Goal: Transaction & Acquisition: Download file/media

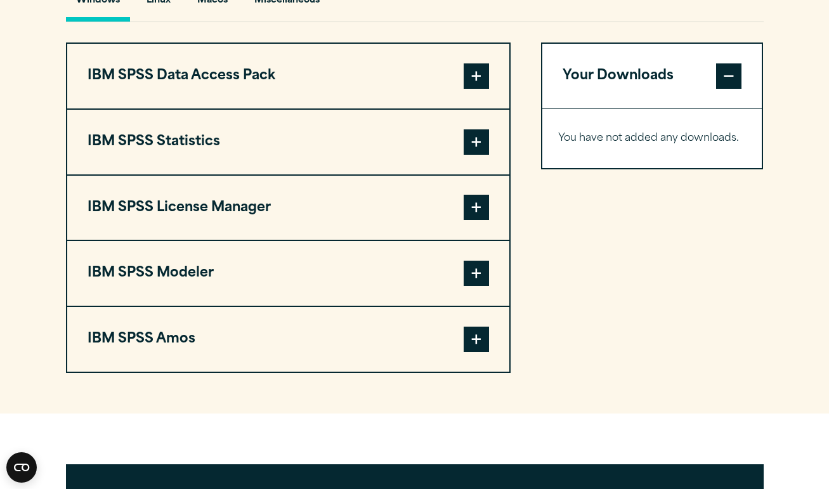
scroll to position [992, 0]
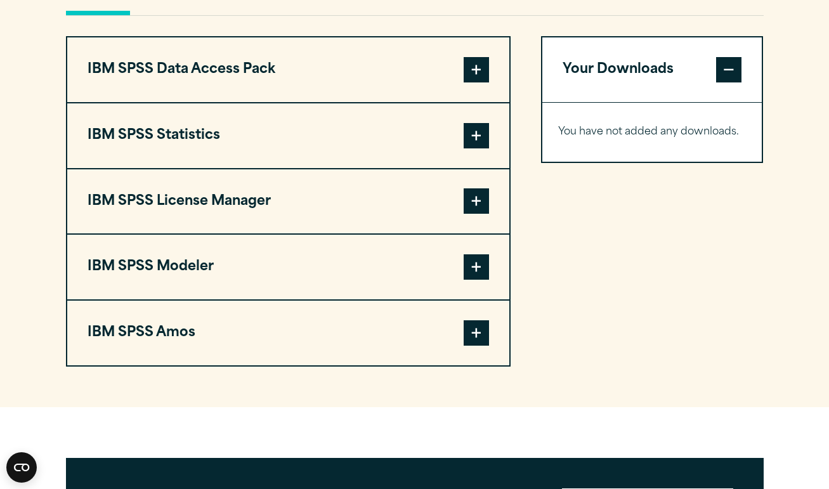
click at [479, 141] on span at bounding box center [476, 135] width 25 height 25
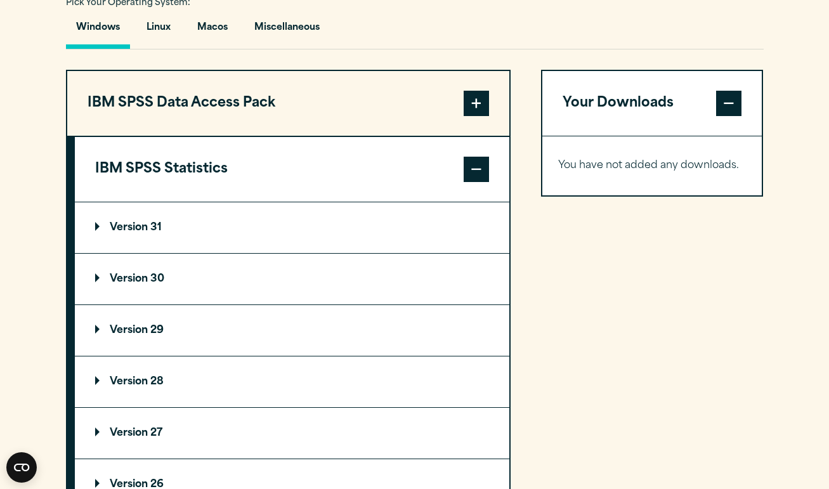
scroll to position [803, 0]
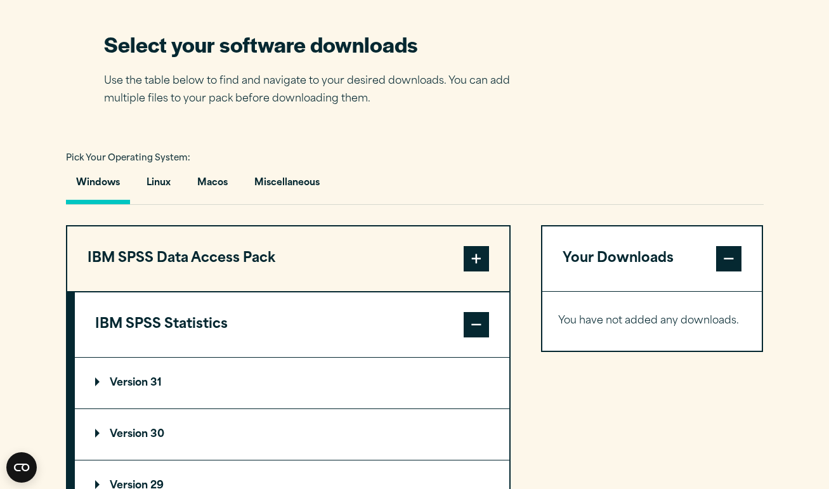
click at [143, 386] on p "Version 31" at bounding box center [128, 383] width 67 height 10
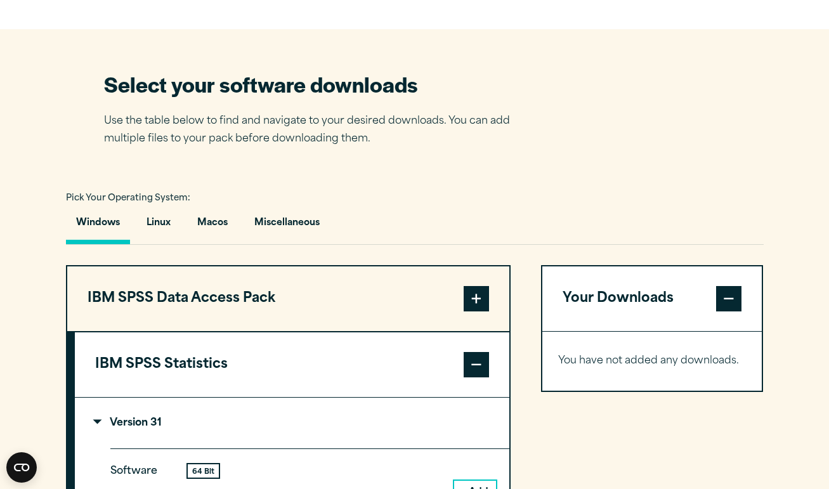
scroll to position [746, 0]
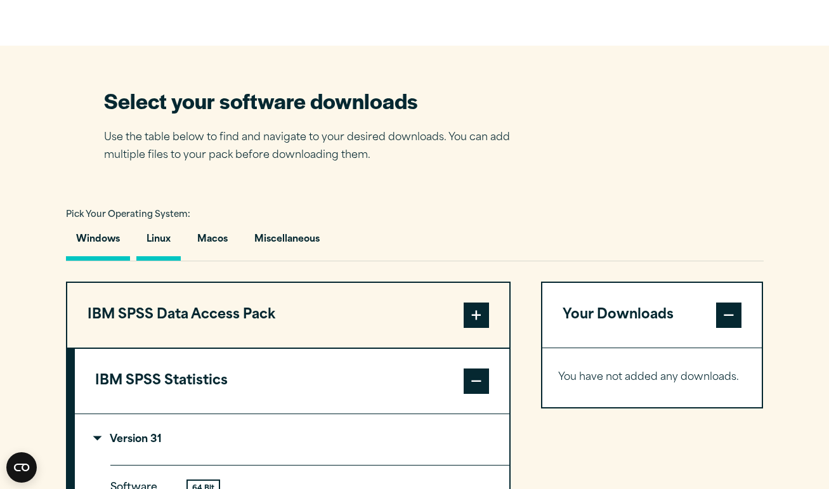
click at [162, 240] on button "Linux" at bounding box center [158, 243] width 44 height 36
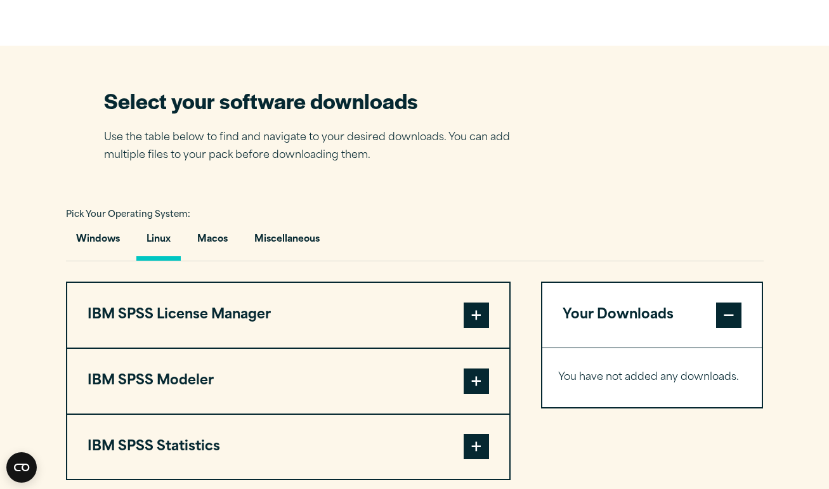
click at [196, 383] on button "IBM SPSS Modeler" at bounding box center [288, 381] width 442 height 65
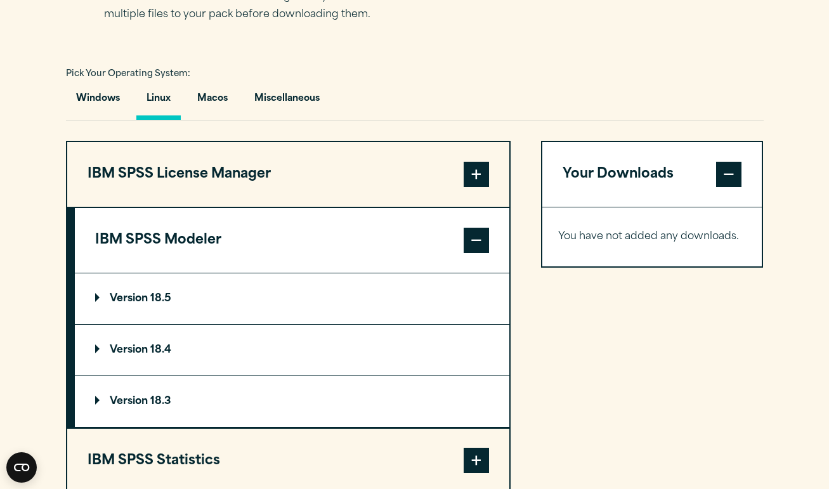
scroll to position [788, 0]
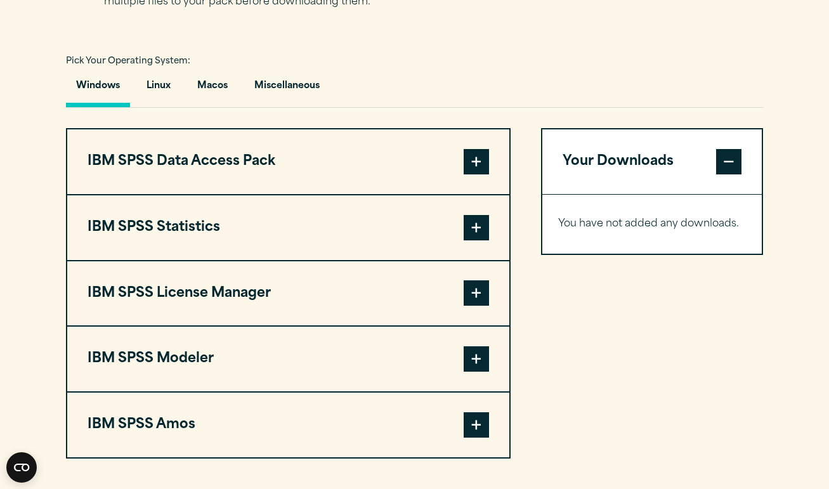
scroll to position [883, 0]
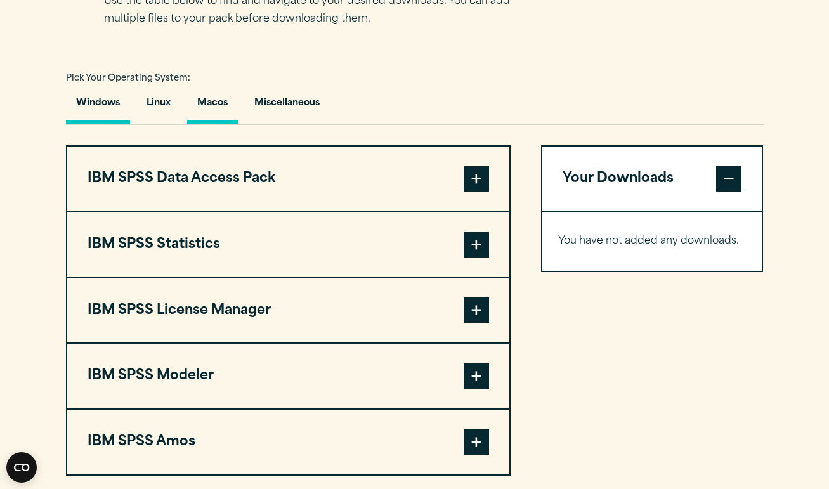
click at [221, 101] on button "Macos" at bounding box center [212, 106] width 51 height 36
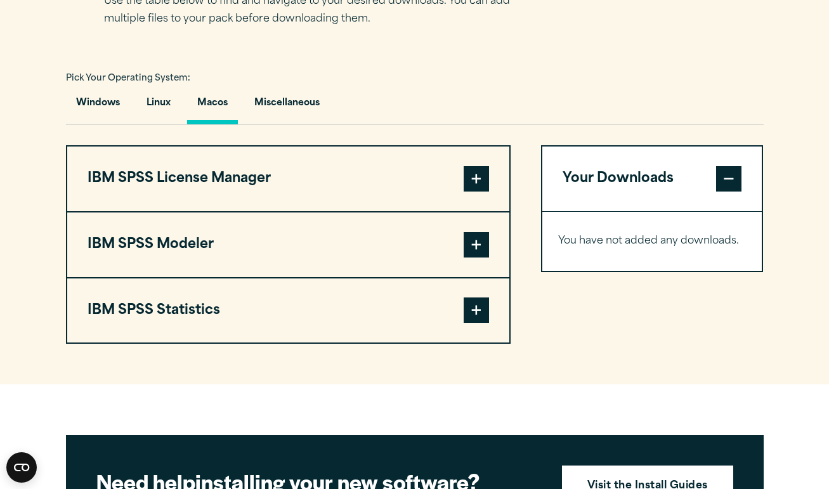
click at [192, 308] on button "IBM SPSS Statistics" at bounding box center [288, 311] width 442 height 65
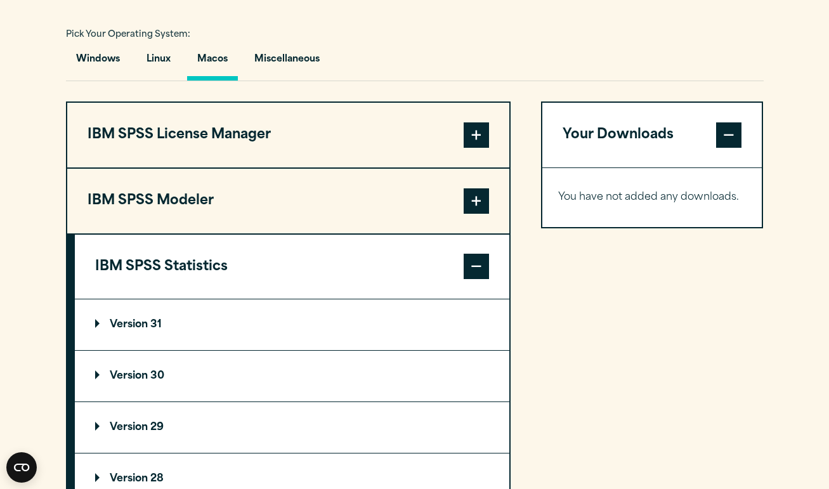
scroll to position [954, 0]
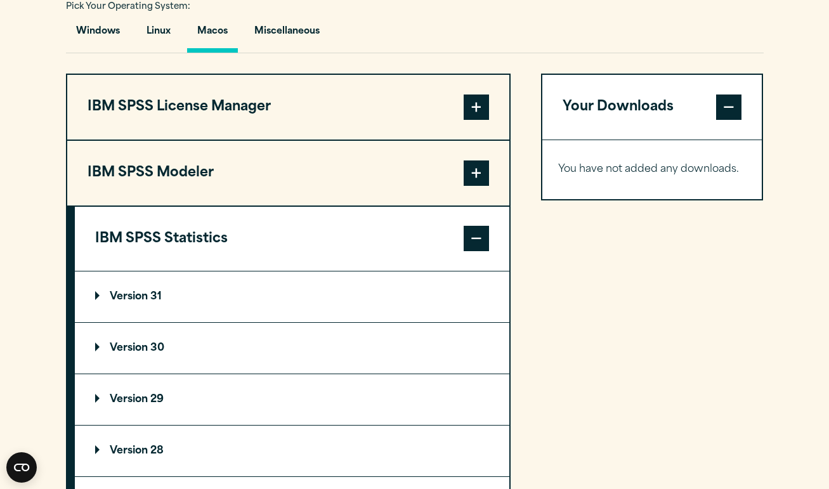
click at [141, 301] on p "Version 31" at bounding box center [128, 297] width 67 height 10
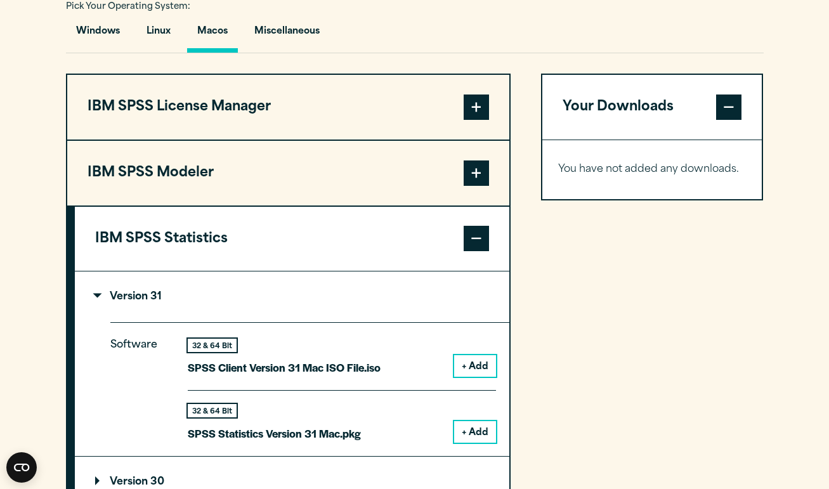
click at [468, 430] on button "+ Add" at bounding box center [475, 432] width 42 height 22
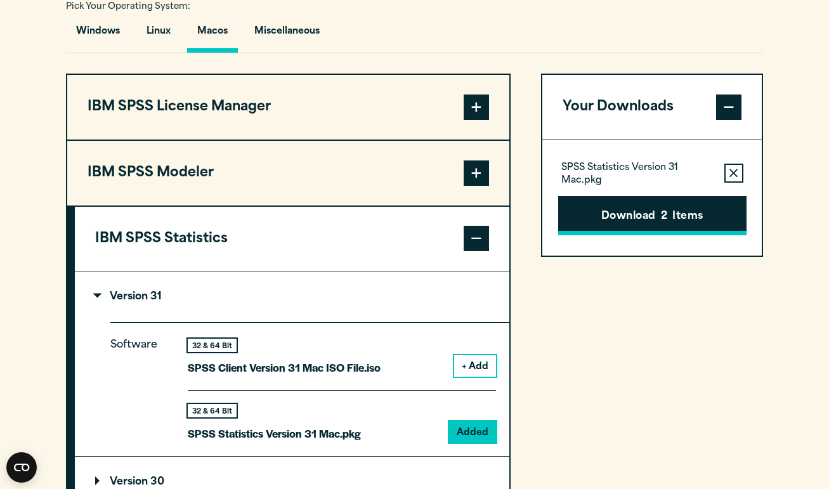
click at [636, 211] on button "Download 2 Items" at bounding box center [652, 215] width 188 height 39
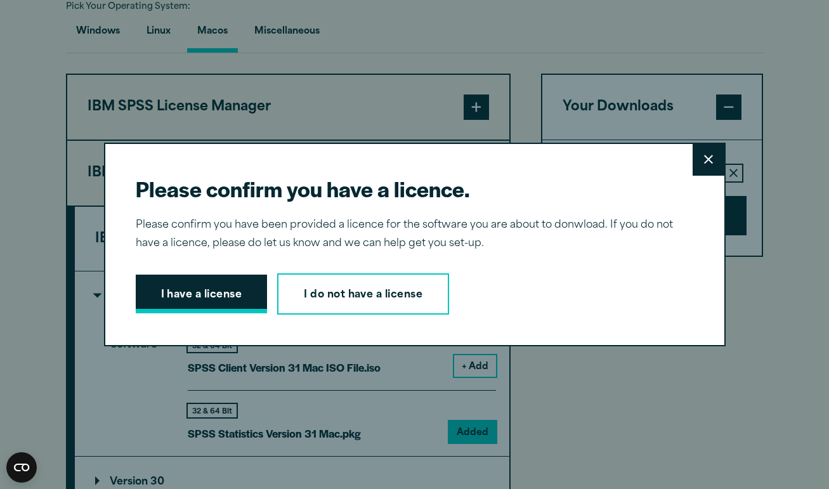
click at [227, 300] on button "I have a license" at bounding box center [202, 294] width 132 height 39
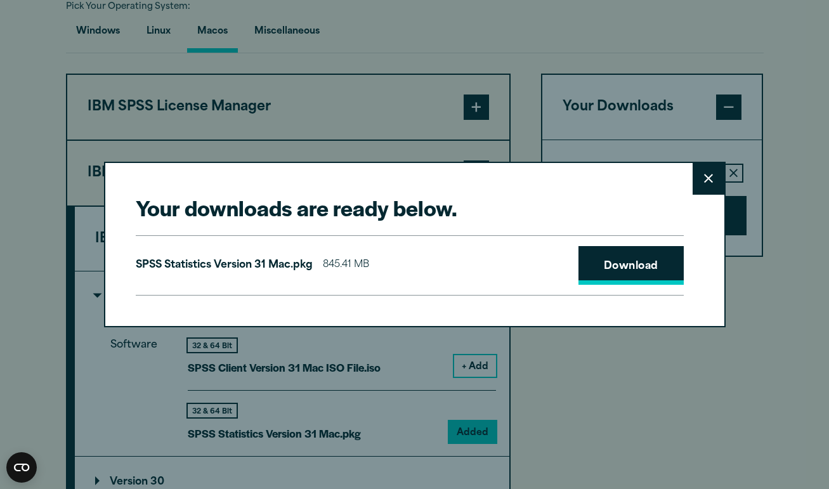
click at [605, 263] on link "Download" at bounding box center [631, 265] width 105 height 39
click at [708, 179] on icon at bounding box center [708, 179] width 9 height 9
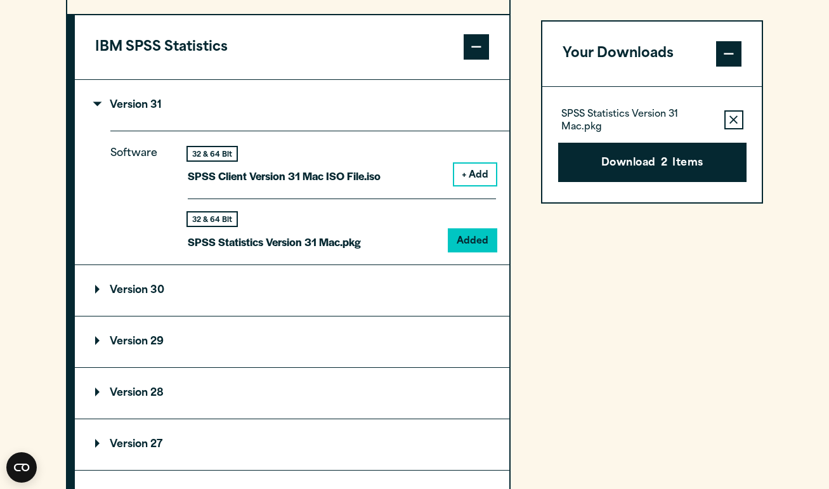
scroll to position [1164, 0]
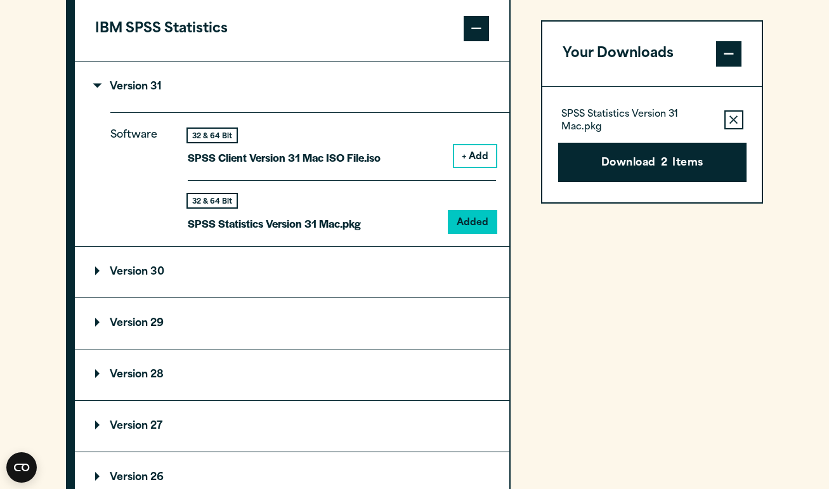
click at [143, 275] on p "Version 30" at bounding box center [129, 272] width 69 height 10
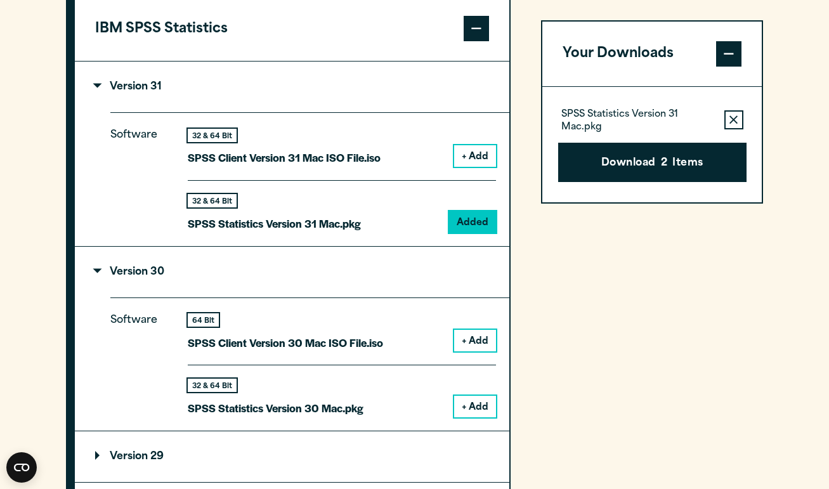
click at [474, 401] on button "+ Add" at bounding box center [475, 407] width 42 height 22
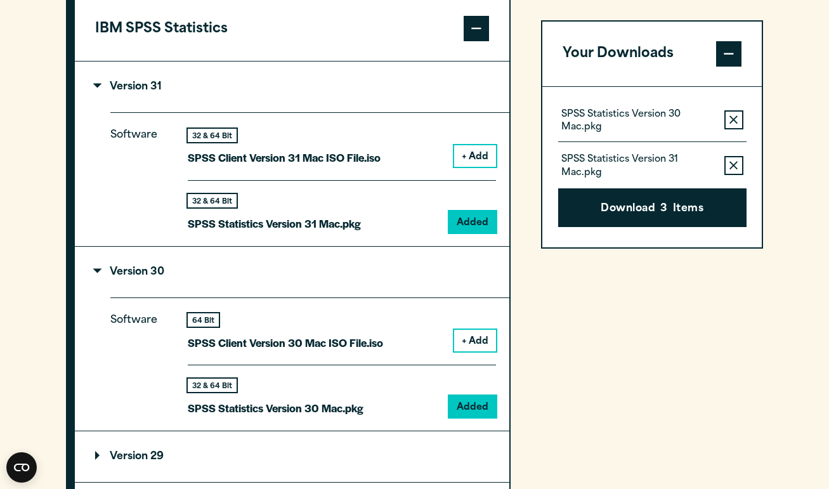
click at [735, 166] on icon "button" at bounding box center [734, 165] width 8 height 9
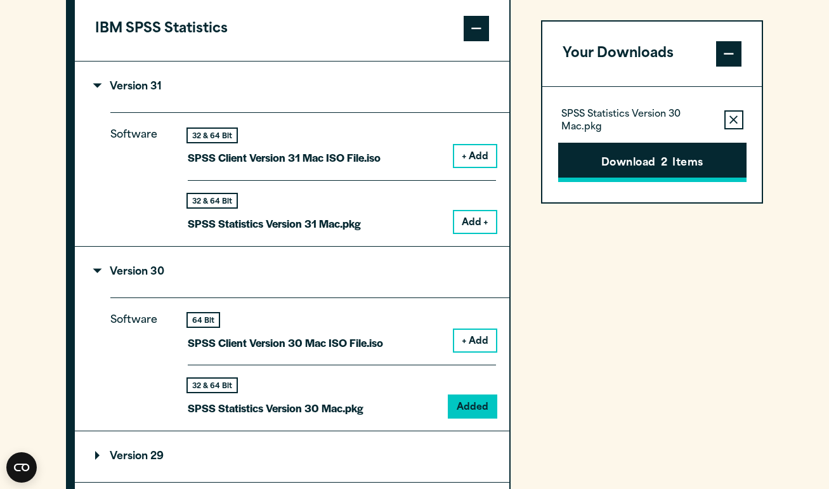
click at [701, 164] on button "Download 2 Items" at bounding box center [652, 162] width 188 height 39
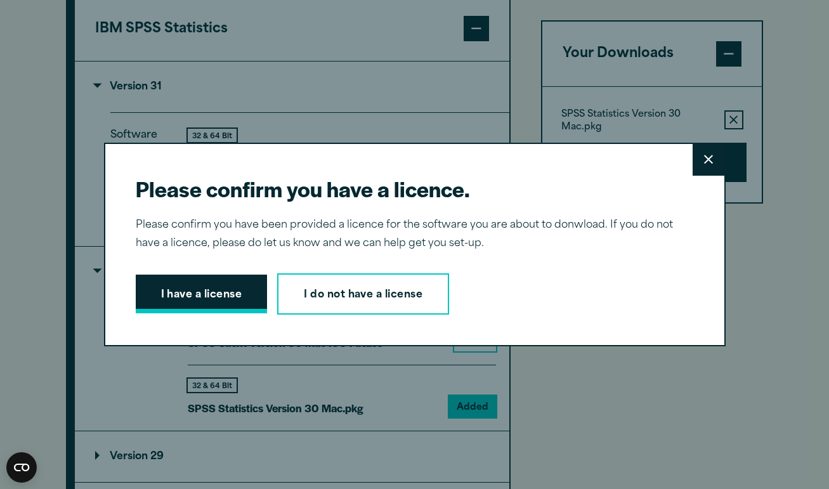
click at [225, 295] on button "I have a license" at bounding box center [202, 294] width 132 height 39
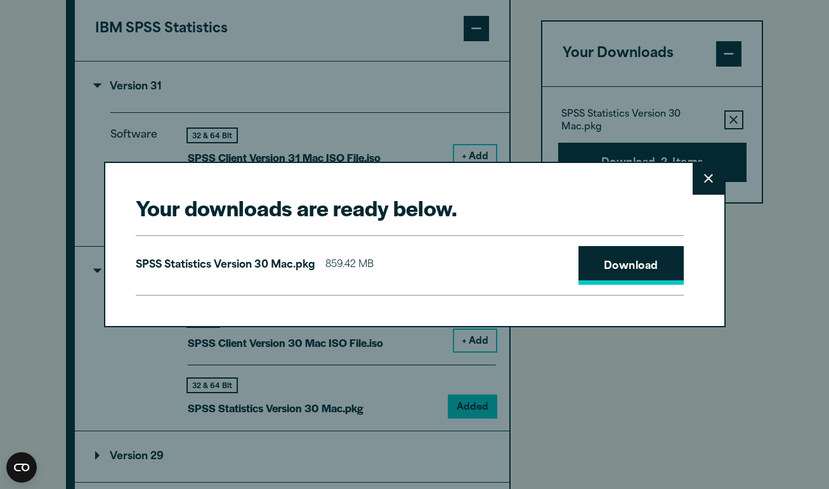
click at [629, 265] on link "Download" at bounding box center [631, 265] width 105 height 39
